Goal: Task Accomplishment & Management: Manage account settings

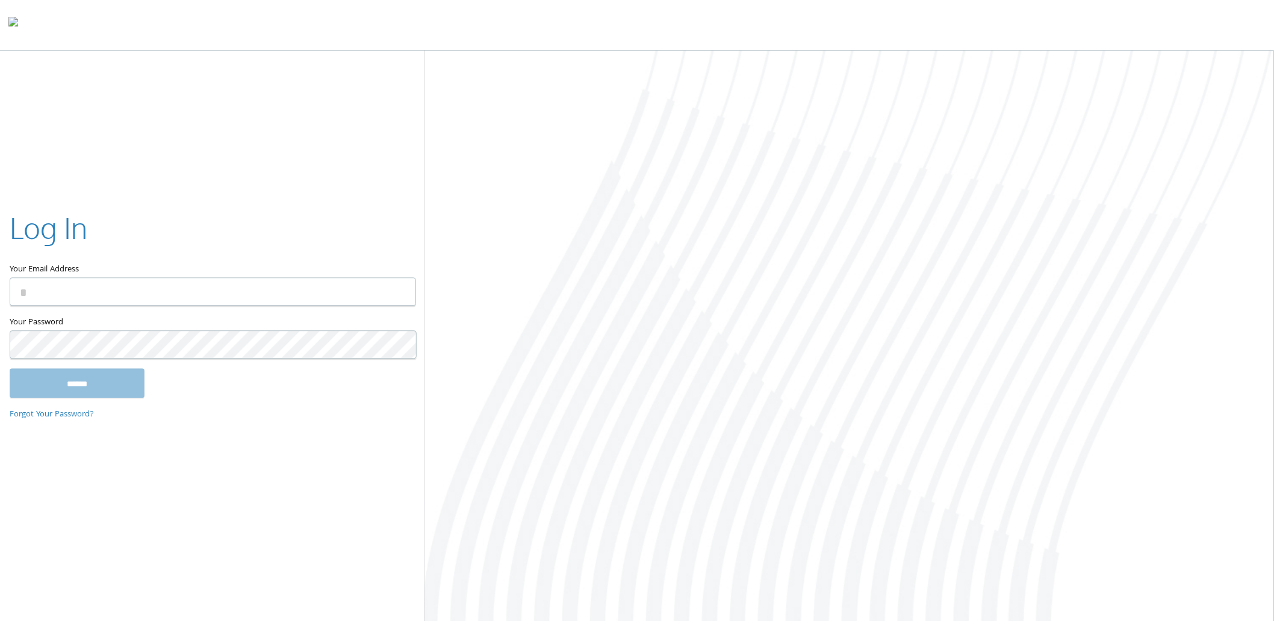
type input "**********"
click at [98, 373] on input "******" at bounding box center [77, 383] width 135 height 29
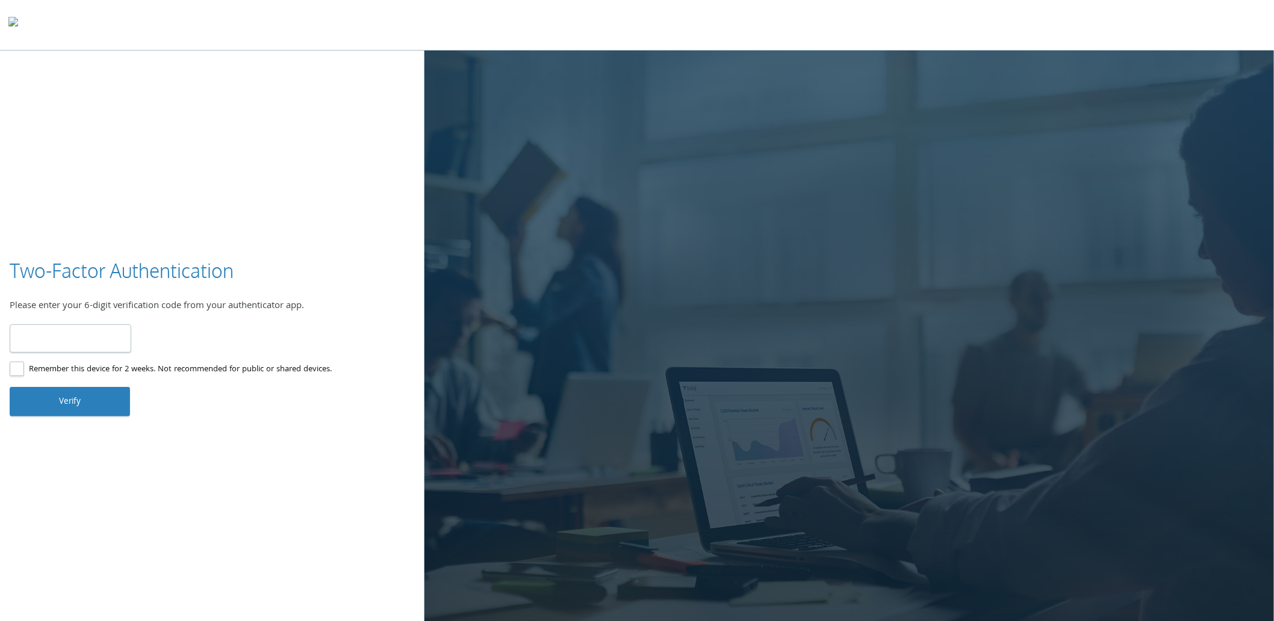
click at [90, 328] on input "number" at bounding box center [71, 339] width 122 height 28
type input "******"
